Goal: Check status: Check status

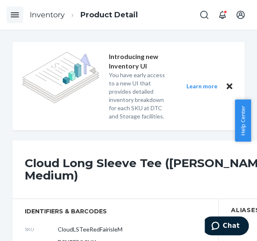
click at [15, 13] on icon "Open Navigation" at bounding box center [15, 15] width 10 height 10
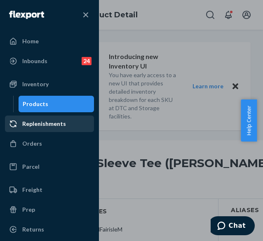
drag, startPoint x: 47, startPoint y: 148, endPoint x: 63, endPoint y: 148, distance: 15.7
click at [47, 148] on div "Orders" at bounding box center [49, 143] width 87 height 15
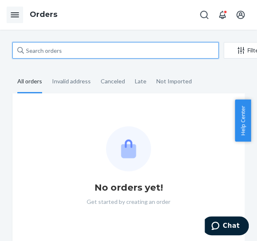
click at [70, 49] on input "text" at bounding box center [115, 50] width 206 height 16
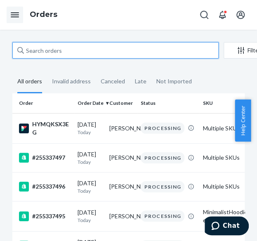
paste input "255156554"
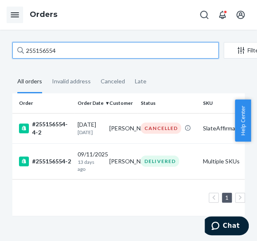
type input "255156554"
drag, startPoint x: 61, startPoint y: 49, endPoint x: 25, endPoint y: 54, distance: 36.6
click at [25, 54] on input "255156554" at bounding box center [115, 50] width 206 height 16
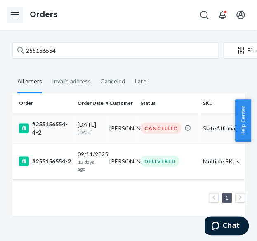
click at [67, 132] on div "#255156554-4-2" at bounding box center [45, 128] width 52 height 16
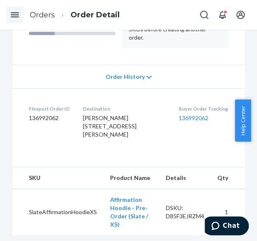
scroll to position [165, 0]
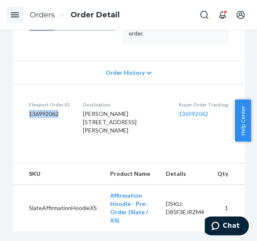
drag, startPoint x: 64, startPoint y: 111, endPoint x: 20, endPoint y: 117, distance: 43.6
click at [20, 117] on dl "Flexport Order ID 136992062 Destination [PERSON_NAME] [STREET_ADDRESS][PERSON_N…" at bounding box center [128, 119] width 232 height 70
copy dd "136992062"
click at [61, 84] on dl "Flexport Order ID 136992062 Destination [PERSON_NAME] [STREET_ADDRESS][PERSON_N…" at bounding box center [128, 119] width 232 height 70
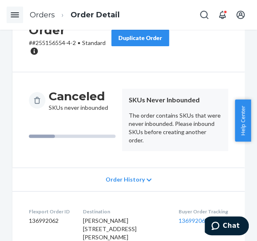
scroll to position [0, 0]
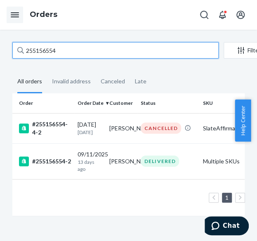
drag, startPoint x: 66, startPoint y: 50, endPoint x: 22, endPoint y: 55, distance: 44.5
click at [22, 55] on div "255156554" at bounding box center [115, 50] width 206 height 16
paste input "66847"
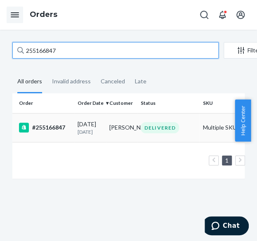
type input "255166847"
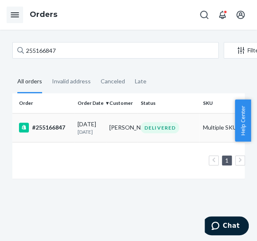
click at [131, 128] on td "[PERSON_NAME]" at bounding box center [122, 127] width 32 height 29
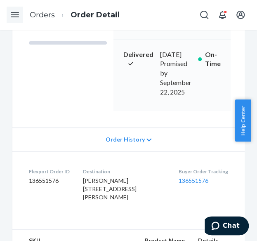
scroll to position [165, 0]
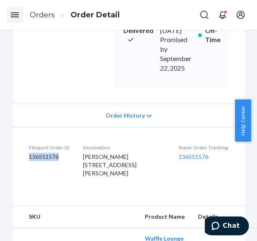
drag, startPoint x: 61, startPoint y: 167, endPoint x: 29, endPoint y: 169, distance: 32.2
click at [29, 161] on dd "136551576" at bounding box center [49, 157] width 41 height 8
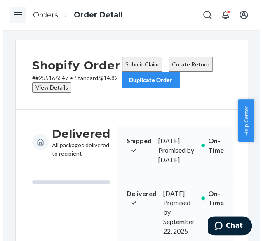
scroll to position [0, 0]
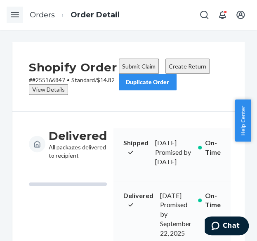
click at [59, 94] on div "View Details" at bounding box center [48, 89] width 33 height 8
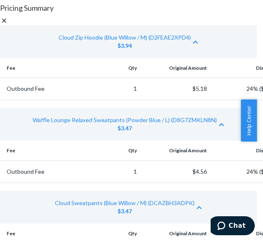
click at [232, 16] on div at bounding box center [128, 20] width 257 height 9
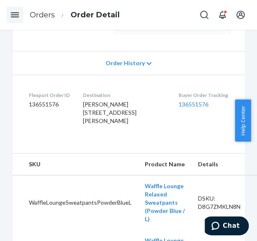
scroll to position [206, 0]
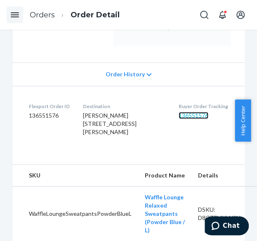
click at [186, 119] on link "136551576" at bounding box center [194, 115] width 30 height 7
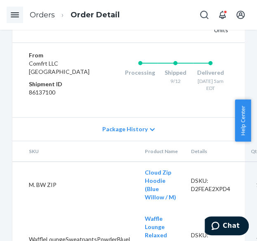
scroll to position [497, 0]
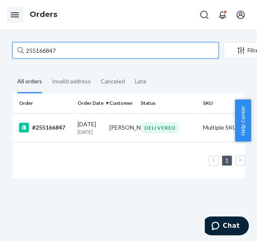
drag, startPoint x: 81, startPoint y: 53, endPoint x: 7, endPoint y: 53, distance: 73.8
click at [7, 53] on div "255166847 Filter Import Orders Create order Ecommerce order Removal order All o…" at bounding box center [128, 114] width 245 height 145
paste input "4901413"
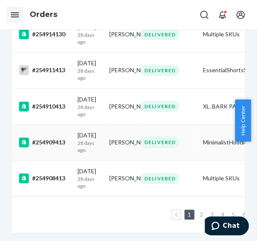
scroll to position [825, 0]
drag, startPoint x: 200, startPoint y: 202, endPoint x: 158, endPoint y: 207, distance: 42.3
click at [200, 211] on link "2" at bounding box center [201, 214] width 7 height 7
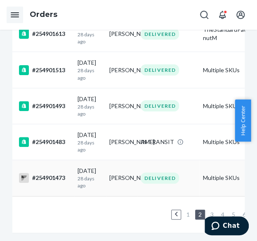
scroll to position [826, 0]
click at [212, 211] on link "3" at bounding box center [212, 214] width 7 height 7
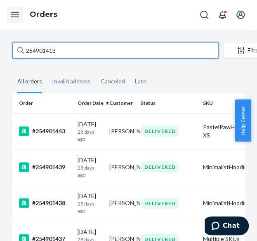
drag, startPoint x: 62, startPoint y: 52, endPoint x: 19, endPoint y: 52, distance: 43.3
click at [19, 52] on div "254901413" at bounding box center [115, 50] width 206 height 16
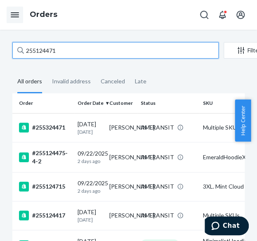
drag, startPoint x: 64, startPoint y: 51, endPoint x: 29, endPoint y: 51, distance: 35.1
click at [26, 51] on input "255124471" at bounding box center [115, 50] width 206 height 16
paste input "082649"
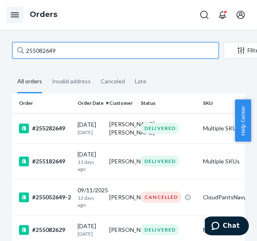
drag, startPoint x: 60, startPoint y: 49, endPoint x: 4, endPoint y: 58, distance: 56.4
click at [4, 58] on div "255082649 Filter Import Orders Create order Ecommerce order Removal order All o…" at bounding box center [128, 135] width 257 height 211
paste input "193786"
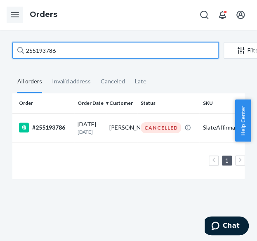
drag, startPoint x: 73, startPoint y: 53, endPoint x: 14, endPoint y: 57, distance: 58.7
click at [14, 57] on input "255193786" at bounding box center [115, 50] width 206 height 16
paste input "004912"
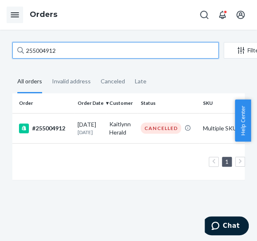
drag, startPoint x: 59, startPoint y: 49, endPoint x: 24, endPoint y: 52, distance: 34.3
click at [24, 52] on input "255004912" at bounding box center [115, 50] width 206 height 16
paste input "3834170"
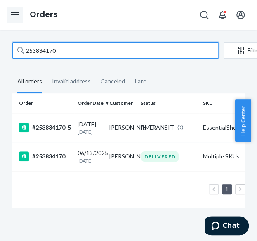
type input "253834170"
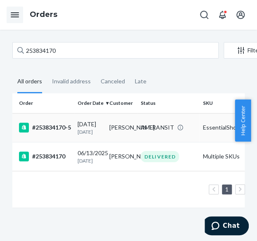
click at [109, 129] on td "[PERSON_NAME]" at bounding box center [122, 127] width 32 height 29
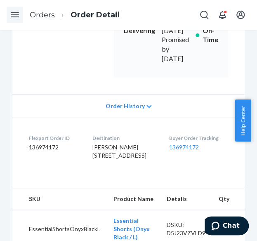
scroll to position [206, 0]
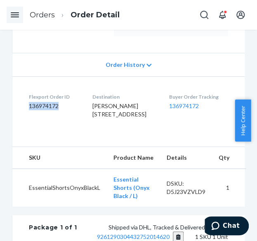
drag, startPoint x: 64, startPoint y: 106, endPoint x: 26, endPoint y: 115, distance: 39.3
click at [25, 115] on dl "Flexport Order ID 136974172 Destination [PERSON_NAME] [STREET_ADDRESS] Buyer Or…" at bounding box center [128, 107] width 232 height 62
copy dd "136974172"
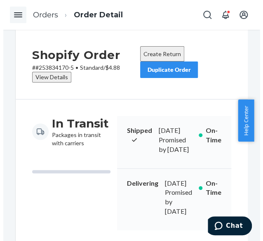
scroll to position [0, 0]
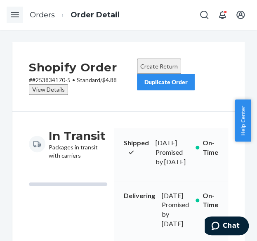
click at [54, 90] on div "View Details" at bounding box center [48, 89] width 33 height 8
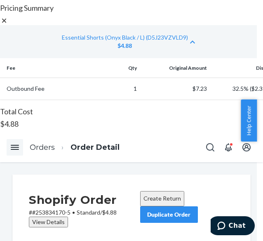
click at [6, 23] on icon at bounding box center [4, 21] width 4 height 4
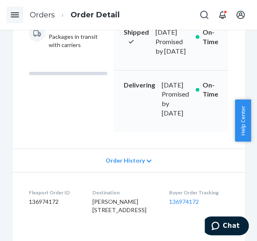
scroll to position [124, 0]
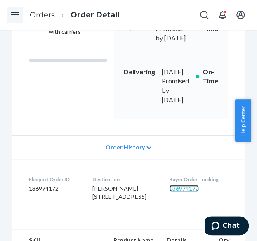
click at [184, 190] on link "136974172" at bounding box center [184, 188] width 30 height 7
